Goal: Navigation & Orientation: Understand site structure

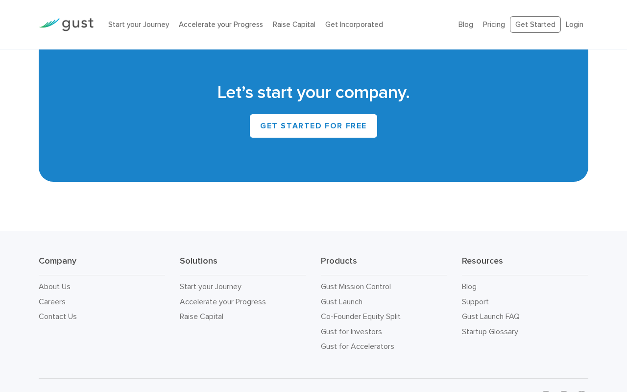
scroll to position [4381, 0]
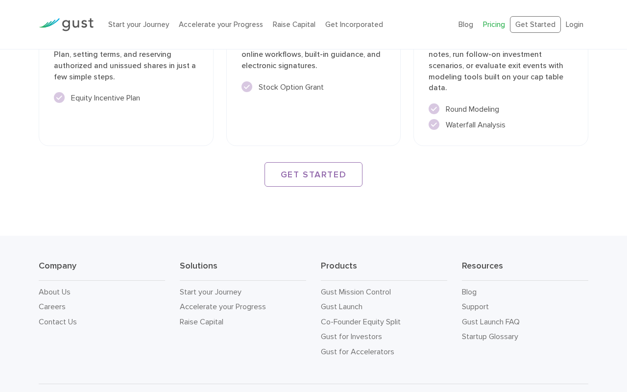
scroll to position [1527, 0]
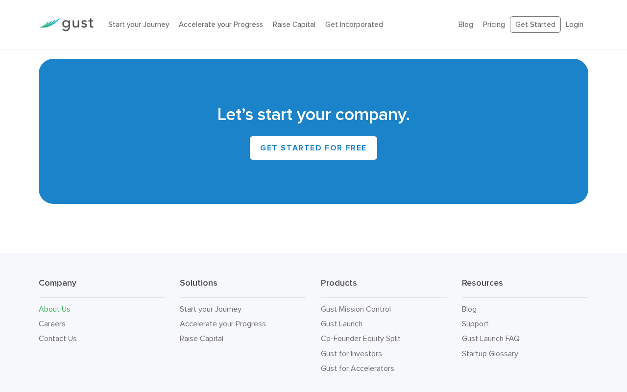
scroll to position [913, 0]
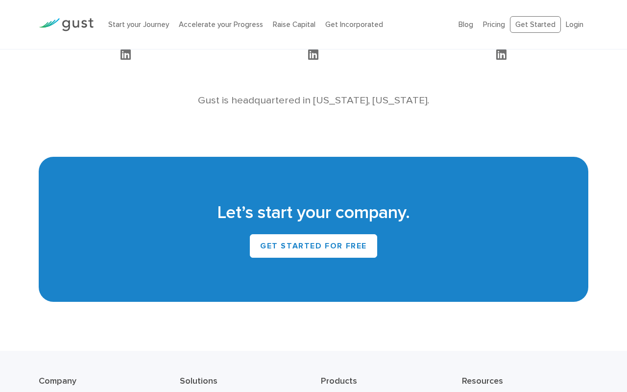
scroll to position [913, 0]
